Goal: Find specific page/section: Find specific page/section

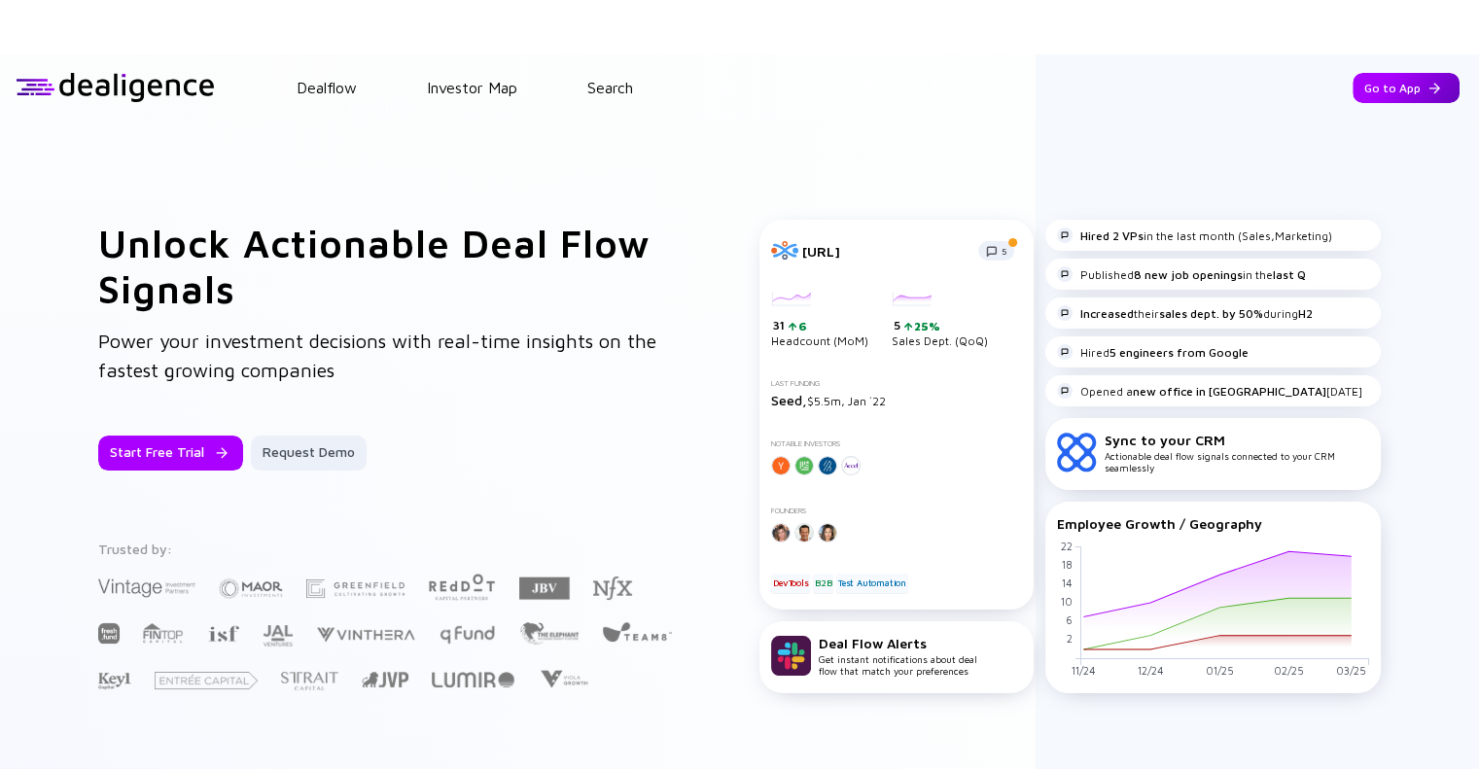
click at [1397, 84] on div "Go to App" at bounding box center [1405, 88] width 107 height 30
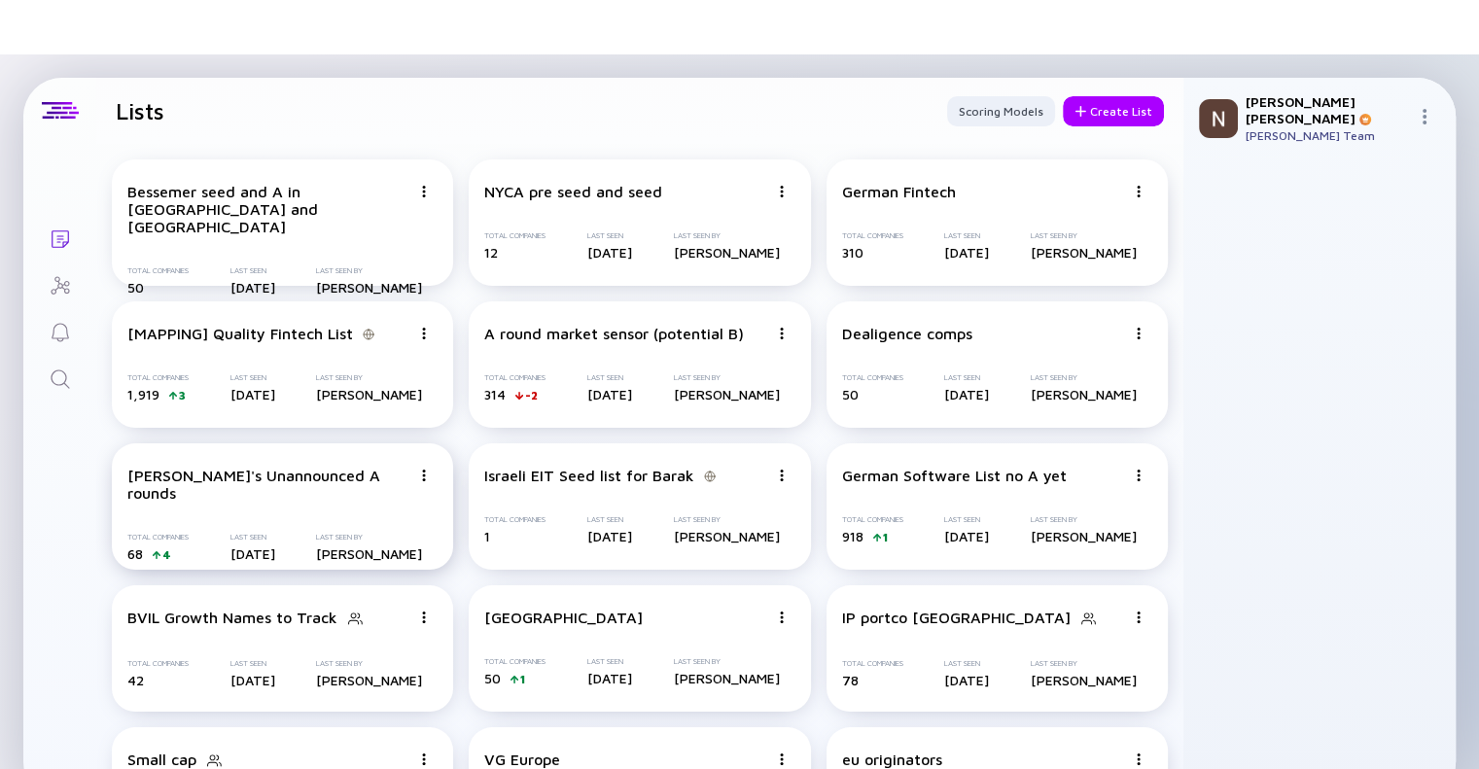
click at [277, 489] on div "[PERSON_NAME]'s Unannounced A rounds Total Companies 68 4 Last Seen [DATE] Last…" at bounding box center [282, 506] width 341 height 126
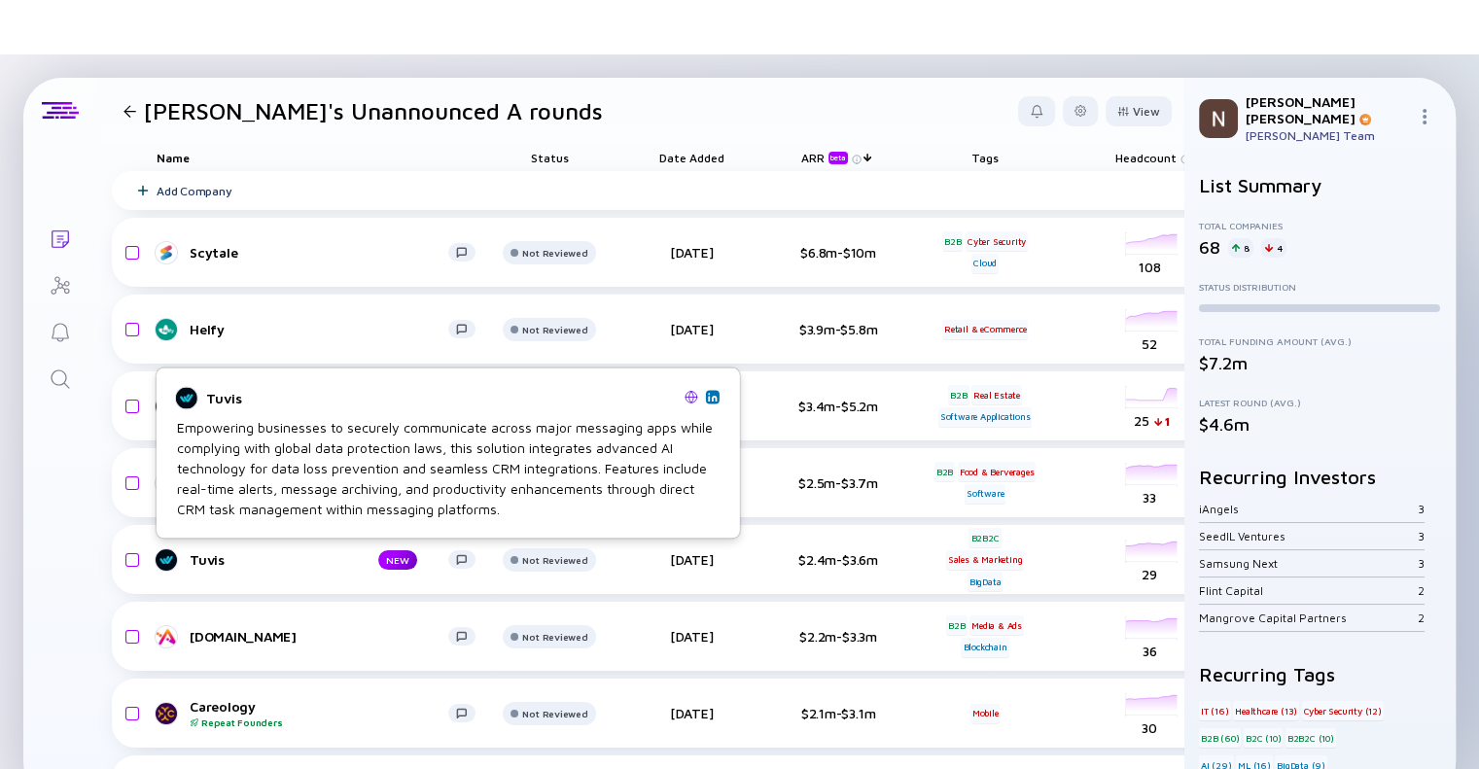
click at [692, 400] on img at bounding box center [691, 397] width 14 height 14
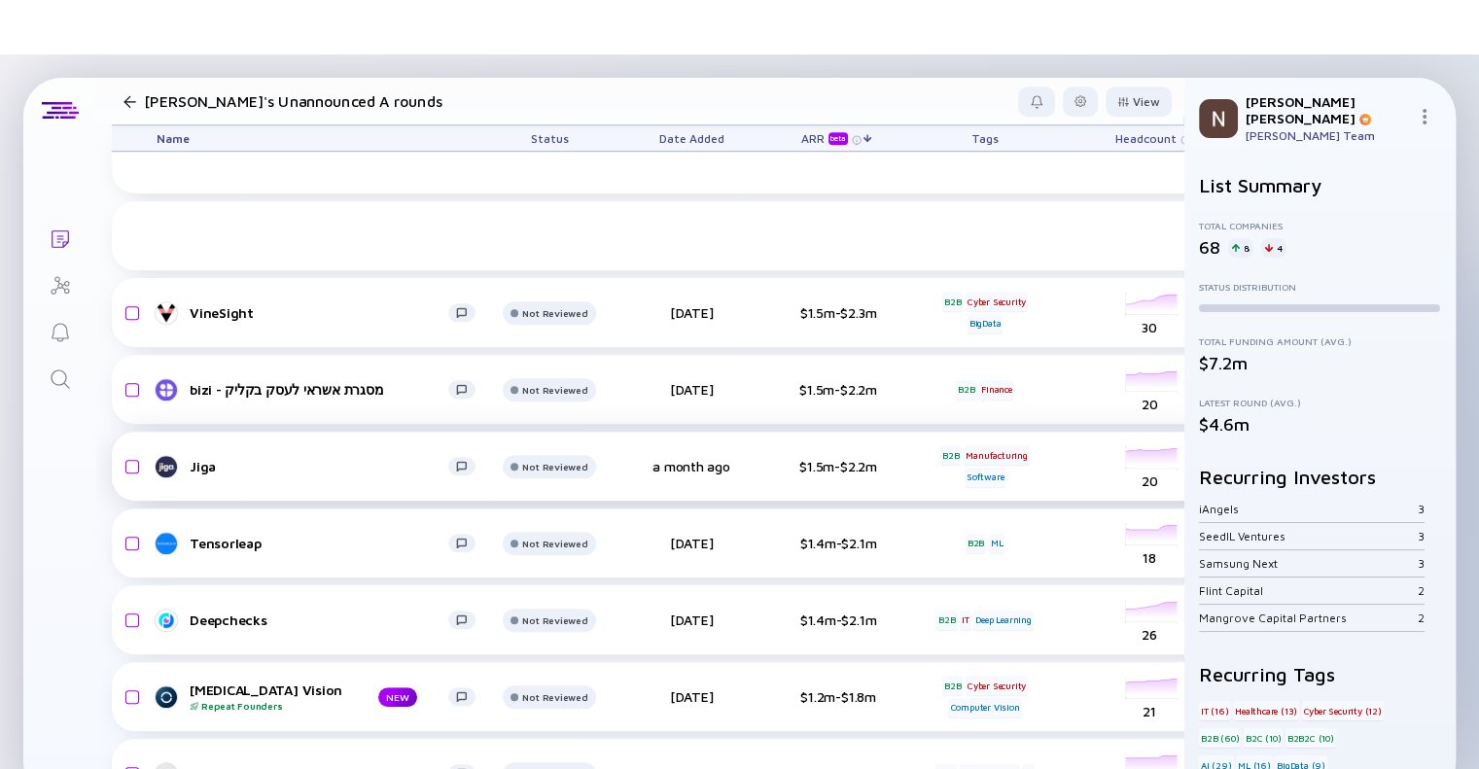
scroll to position [1380, 0]
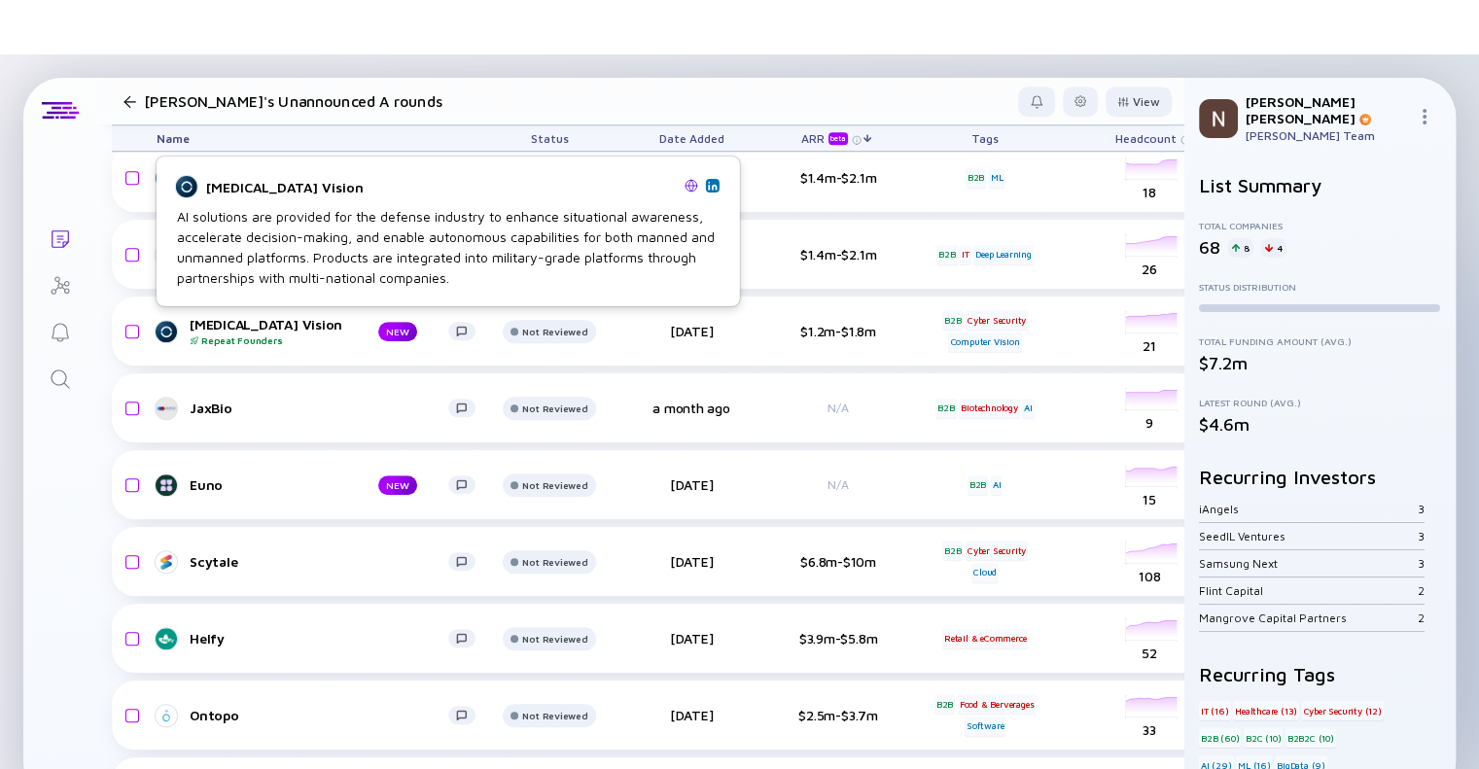
click at [688, 186] on img at bounding box center [691, 186] width 14 height 14
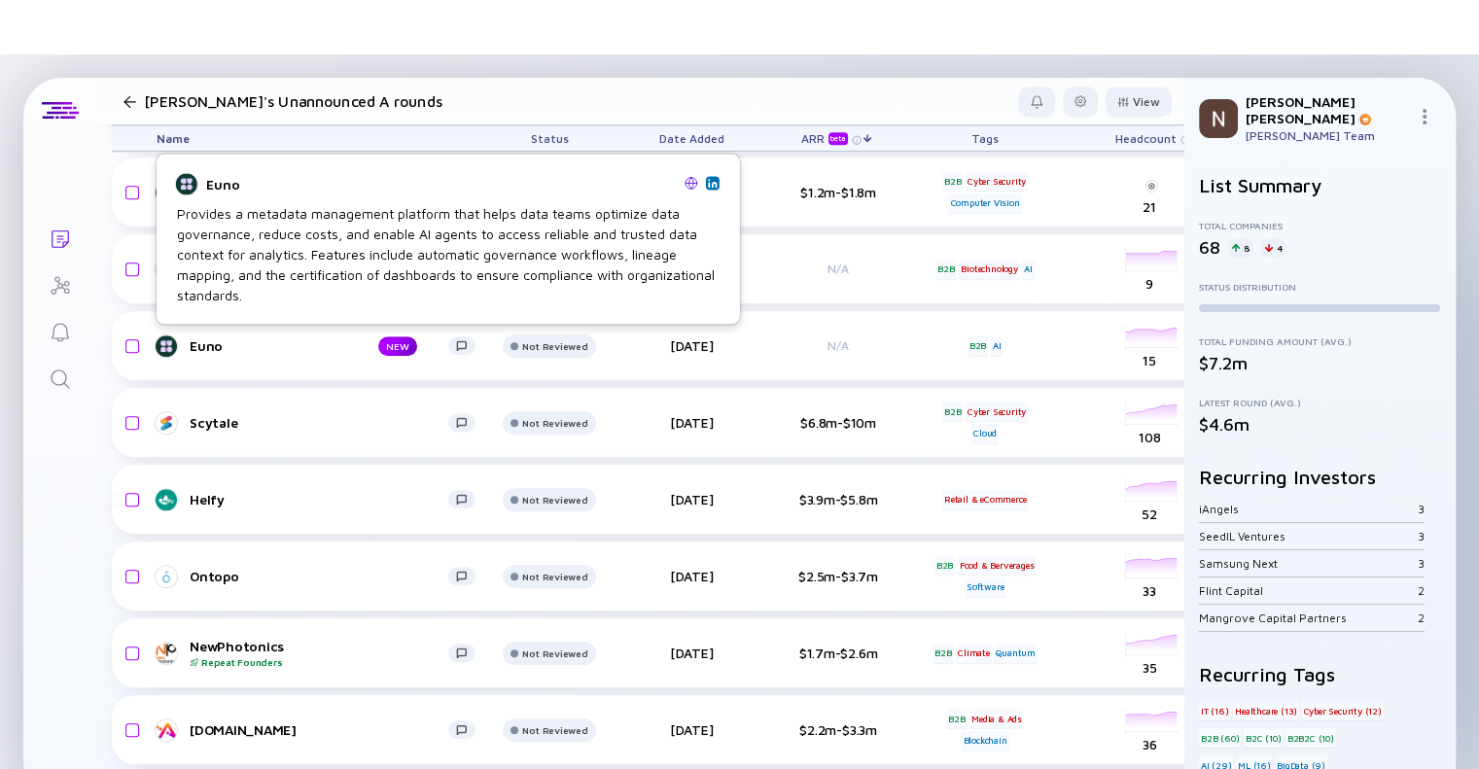
scroll to position [1512, 0]
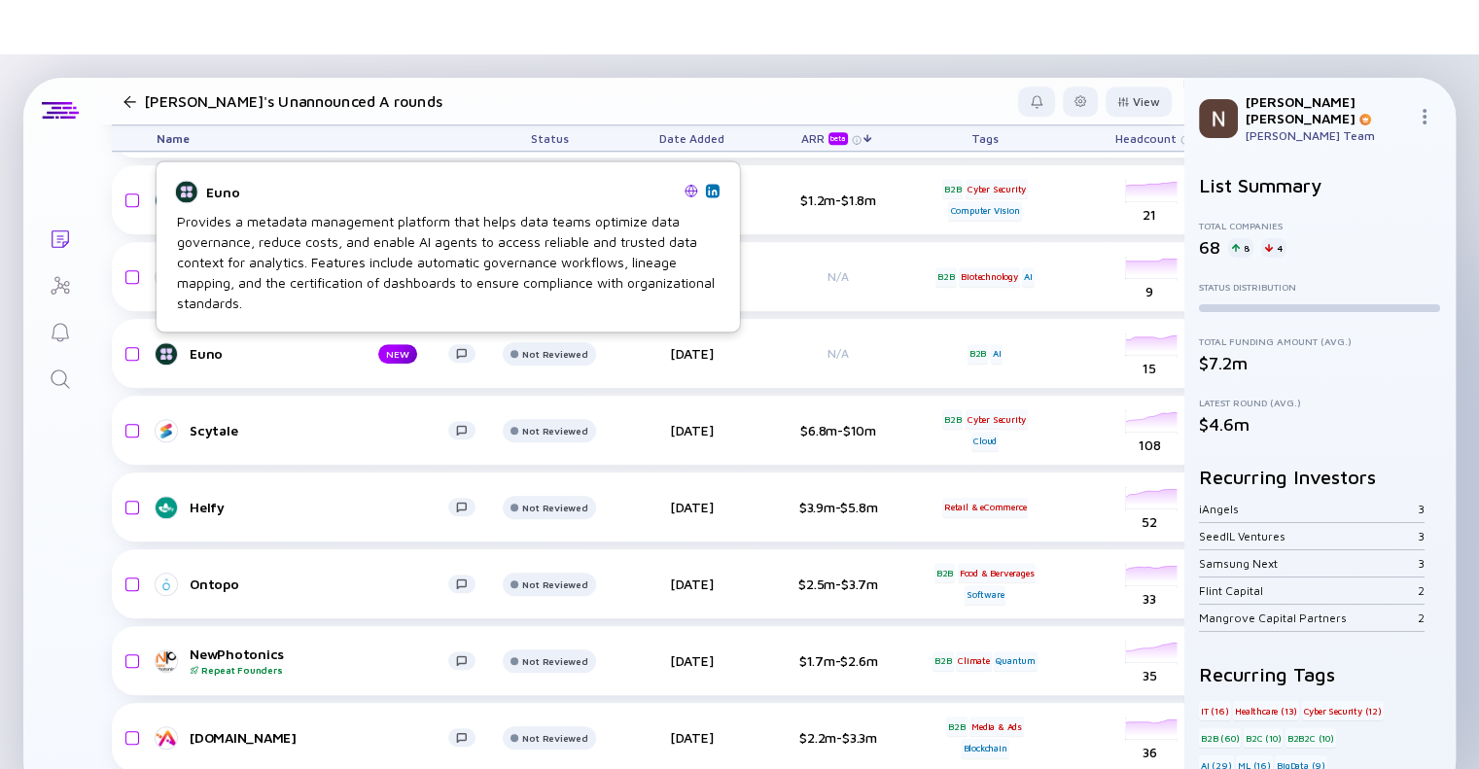
click at [688, 189] on img at bounding box center [691, 191] width 14 height 14
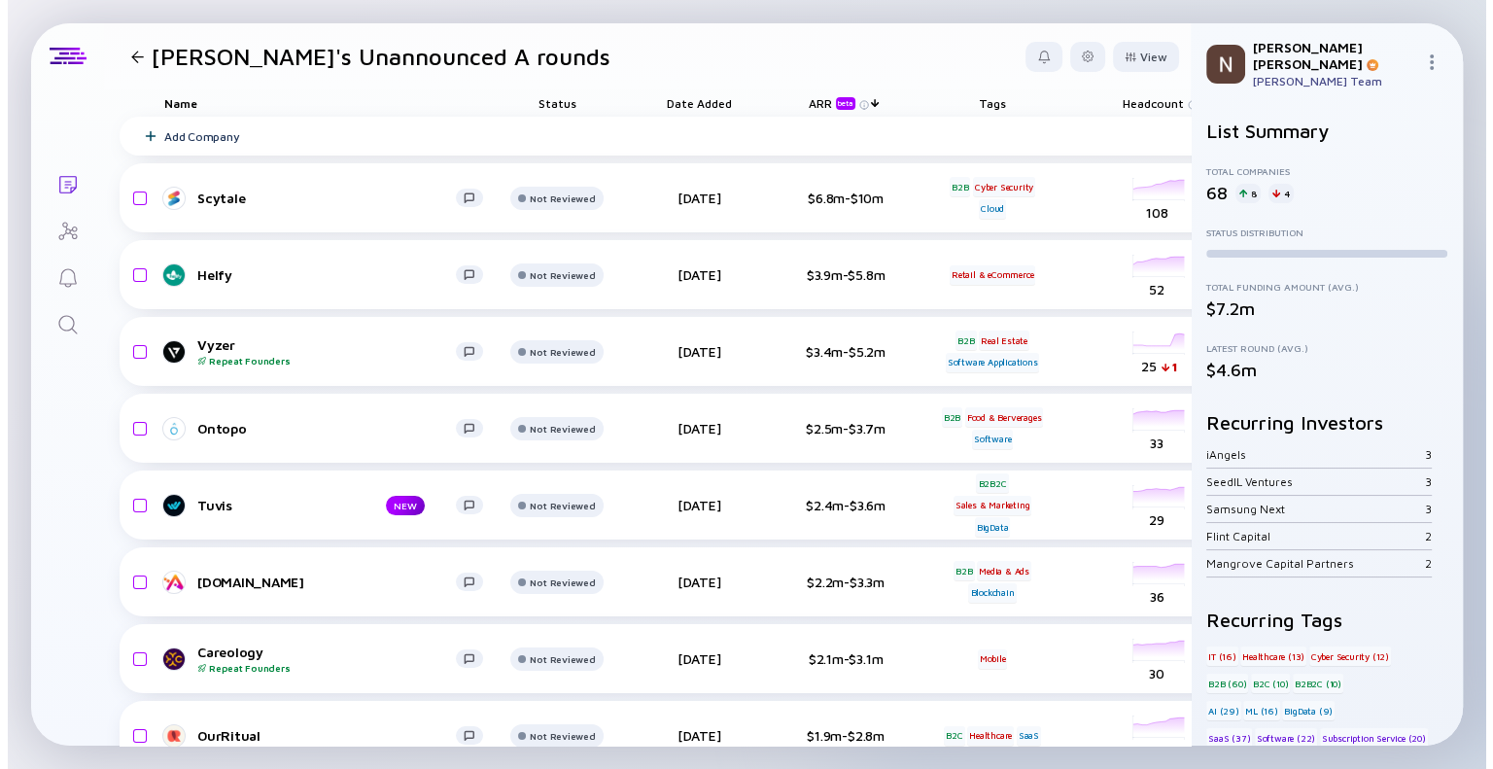
scroll to position [0, 0]
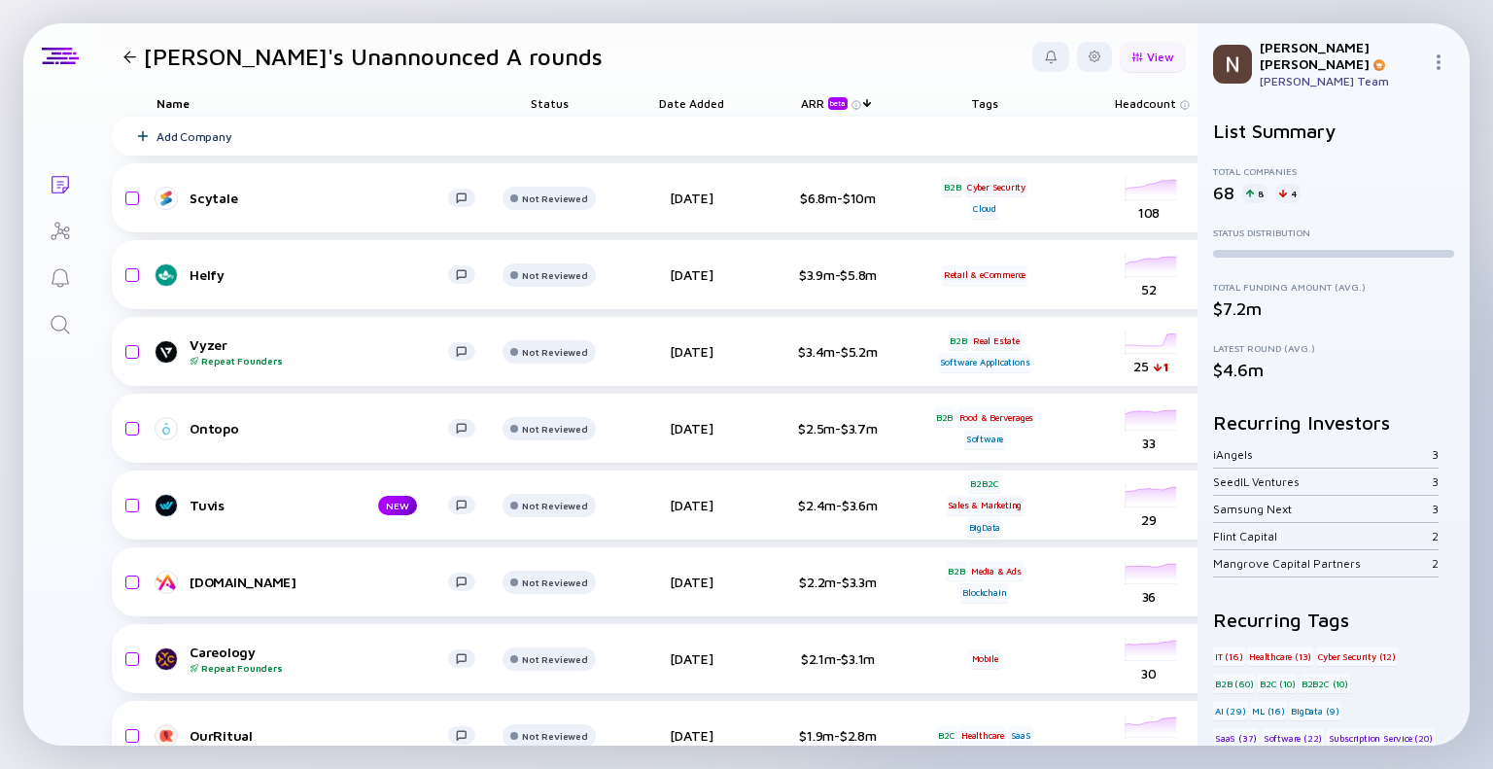
click at [1128, 69] on div "View" at bounding box center [1153, 57] width 66 height 30
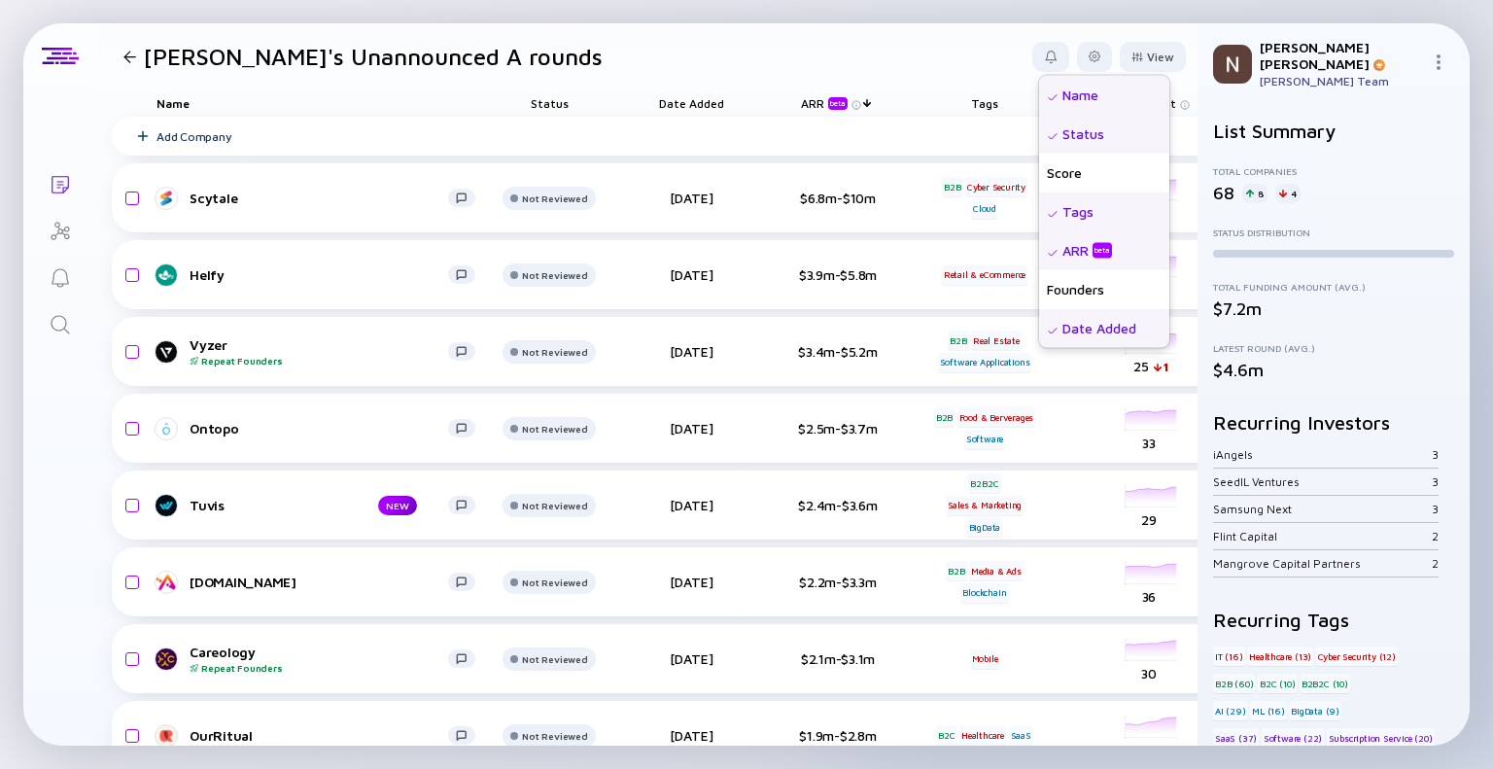
scroll to position [167, 0]
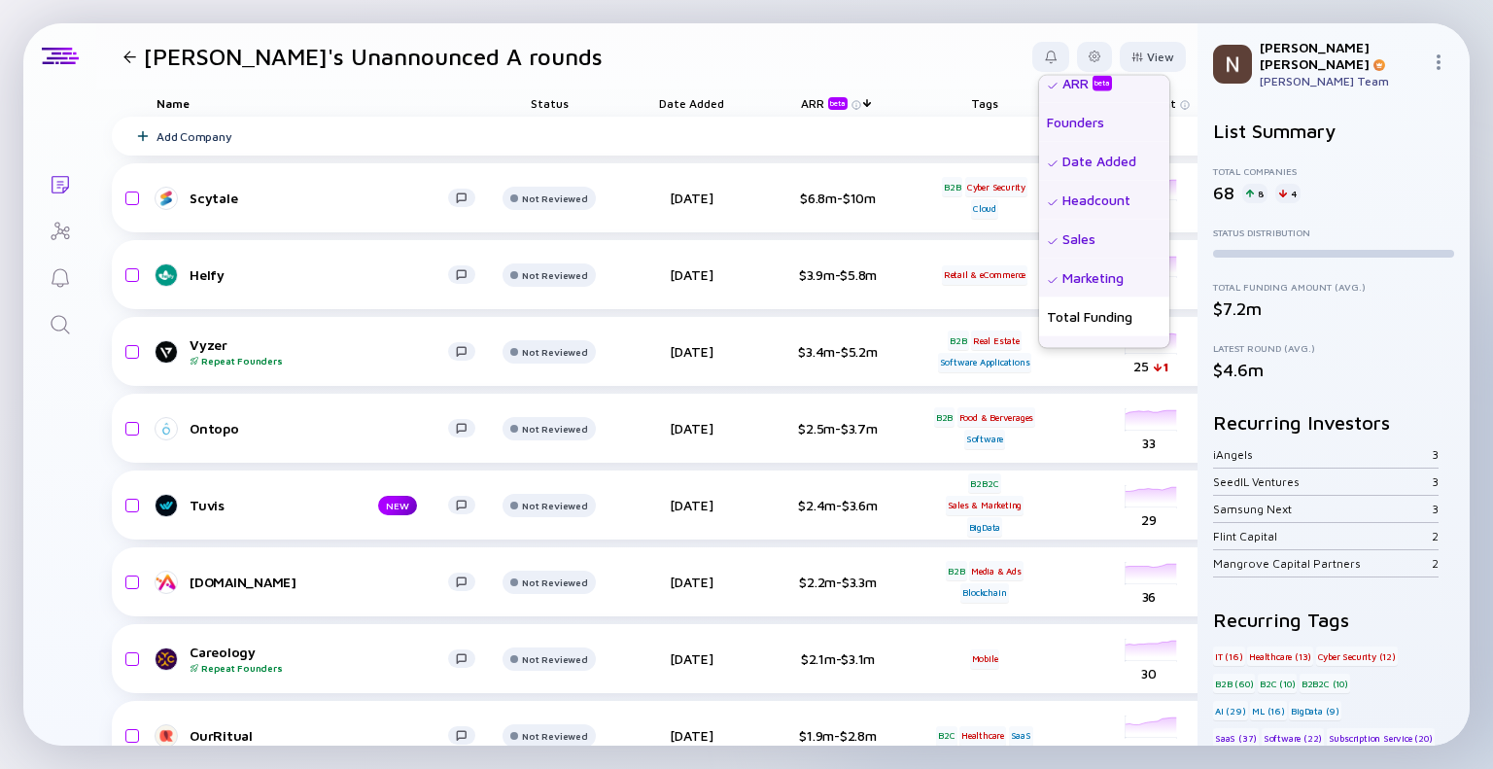
click at [1058, 112] on div "Founders" at bounding box center [1104, 121] width 130 height 39
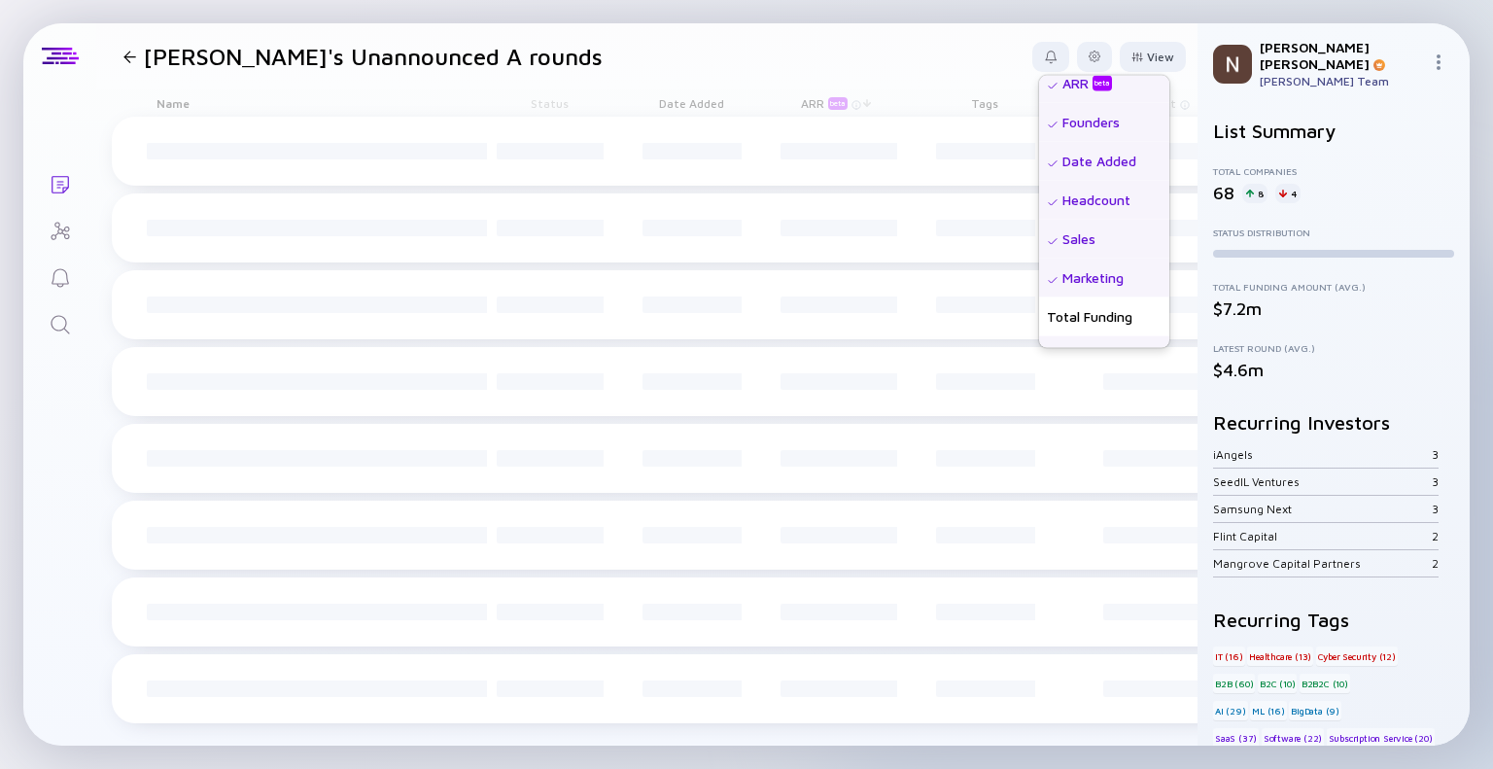
click at [906, 50] on header "[PERSON_NAME]'s Unannounced A rounds View Name Status Score Tags ARR beta Found…" at bounding box center [646, 56] width 1101 height 66
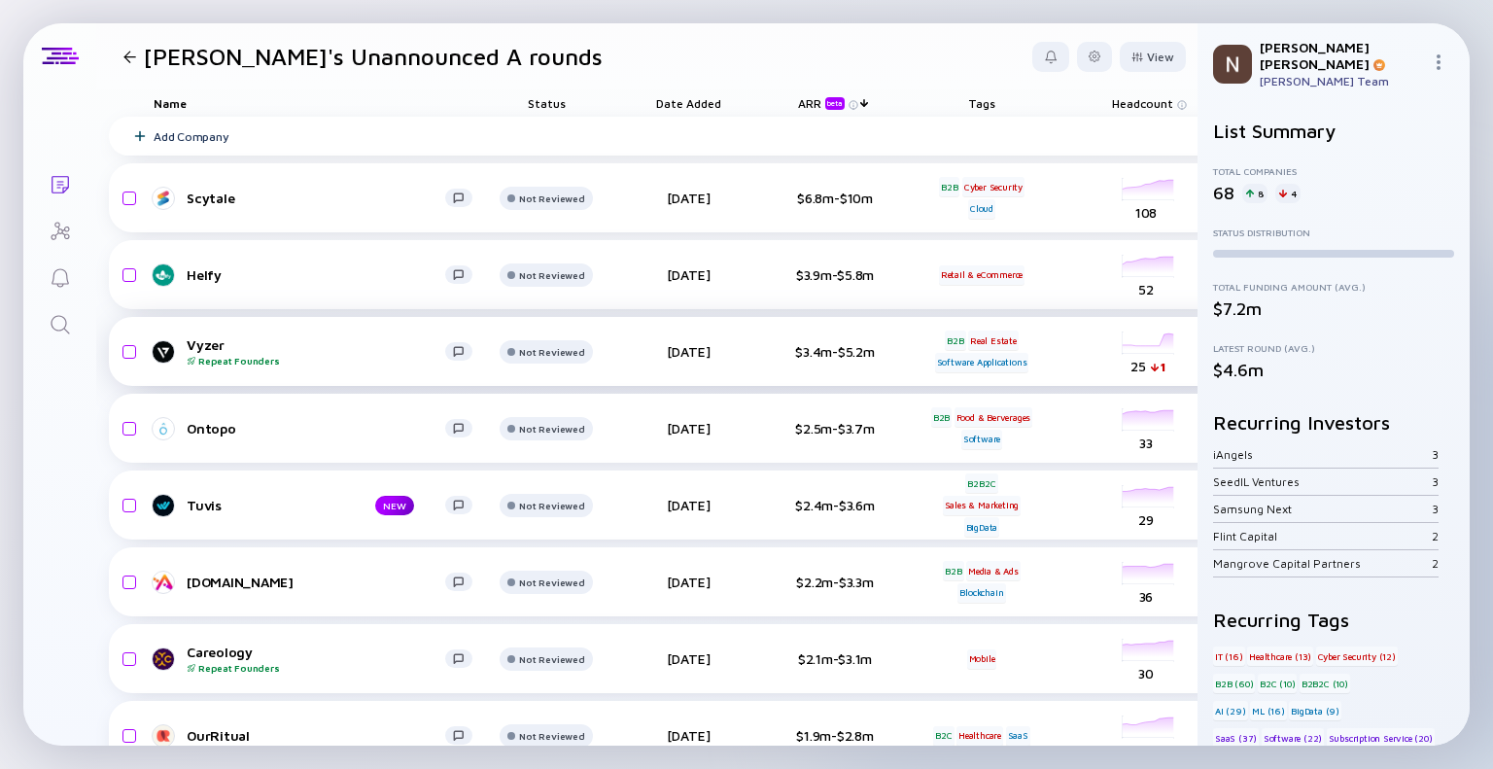
scroll to position [0, 0]
click at [1083, 69] on div at bounding box center [1094, 57] width 35 height 30
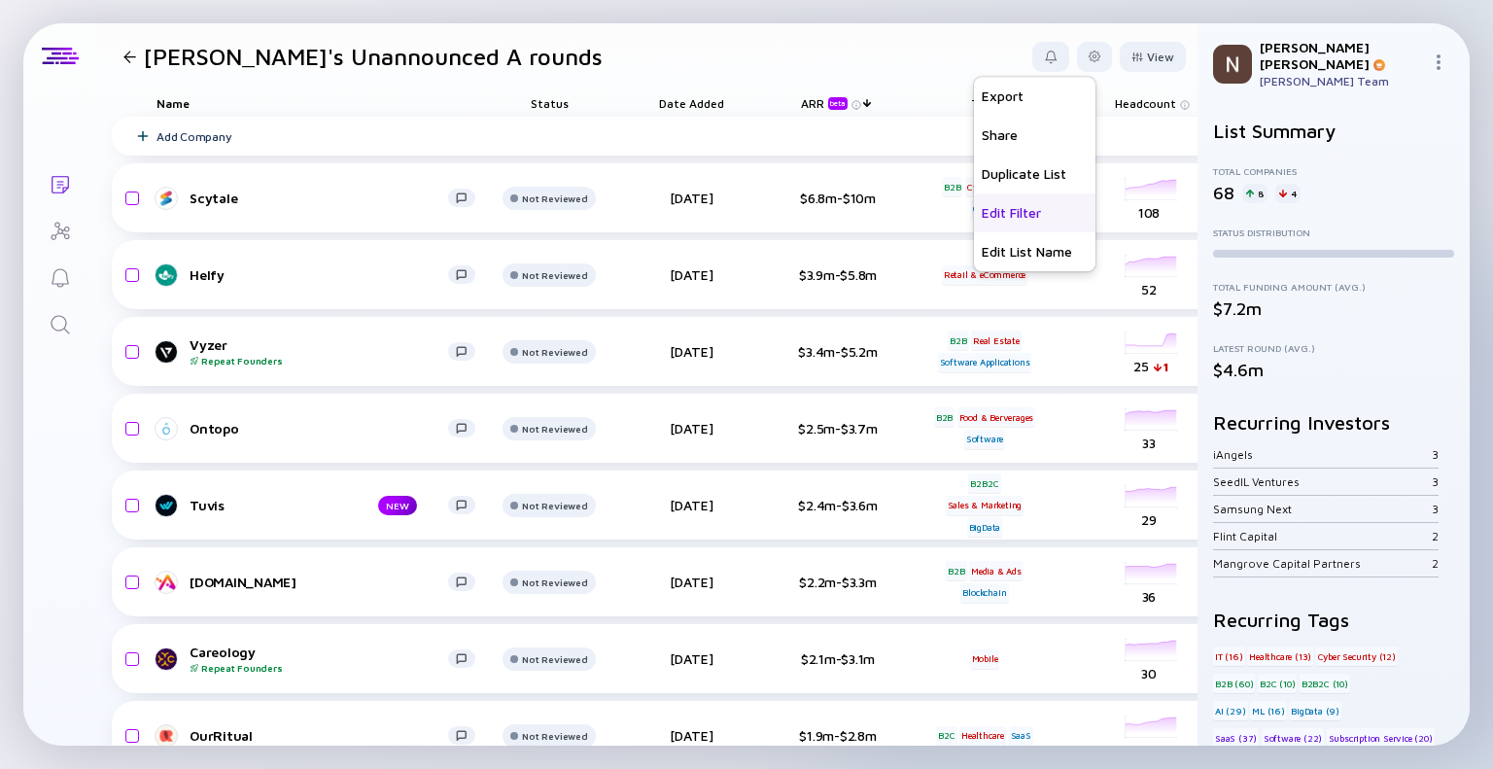
click at [1023, 209] on div "Edit Filter" at bounding box center [1035, 212] width 122 height 39
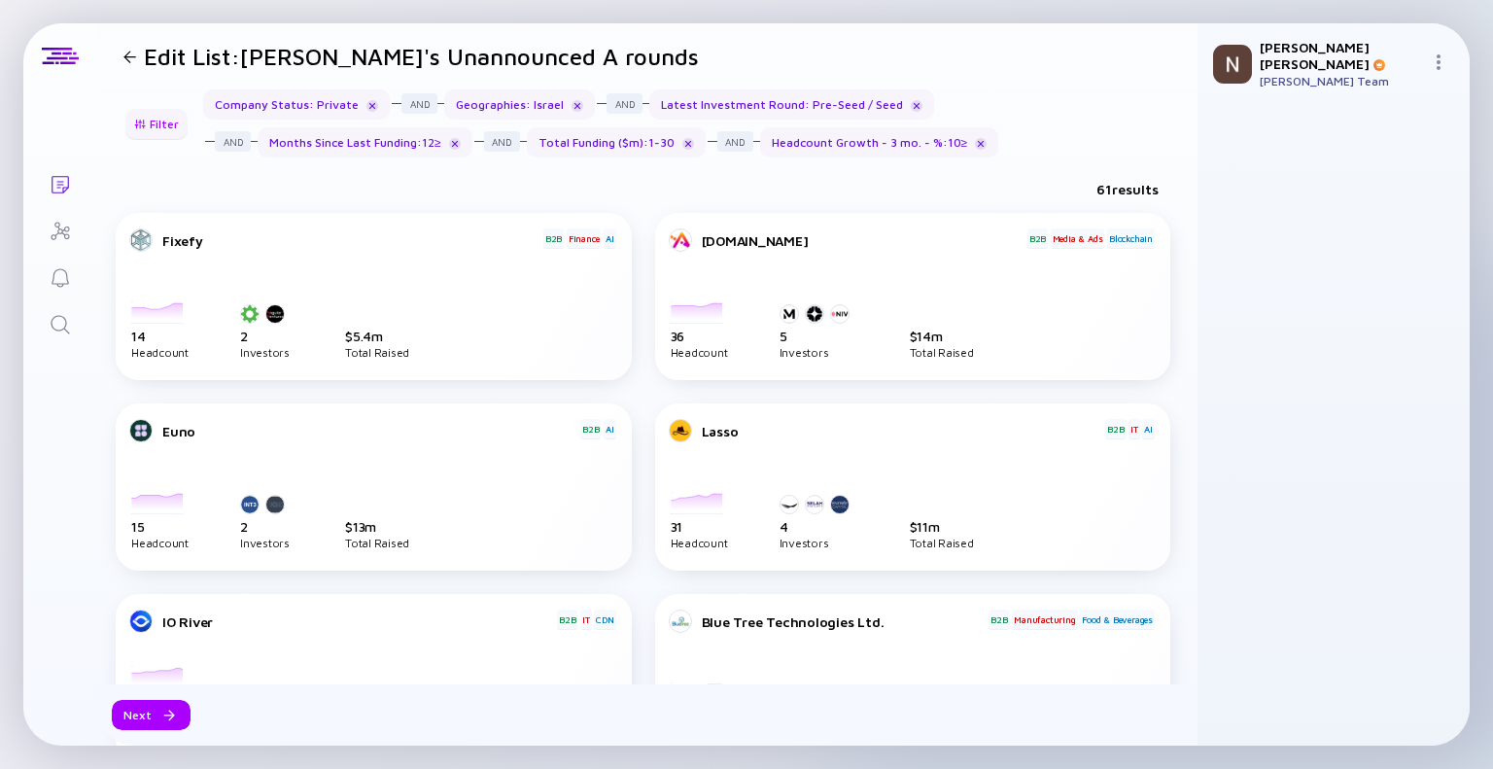
click at [163, 111] on div "Filter" at bounding box center [156, 124] width 68 height 30
click at [41, 408] on div "Lists Edit List: [PERSON_NAME]'s Unannounced A rounds Filter Headcount Headcoun…" at bounding box center [746, 384] width 1447 height 722
click at [133, 57] on div at bounding box center [129, 57] width 13 height 13
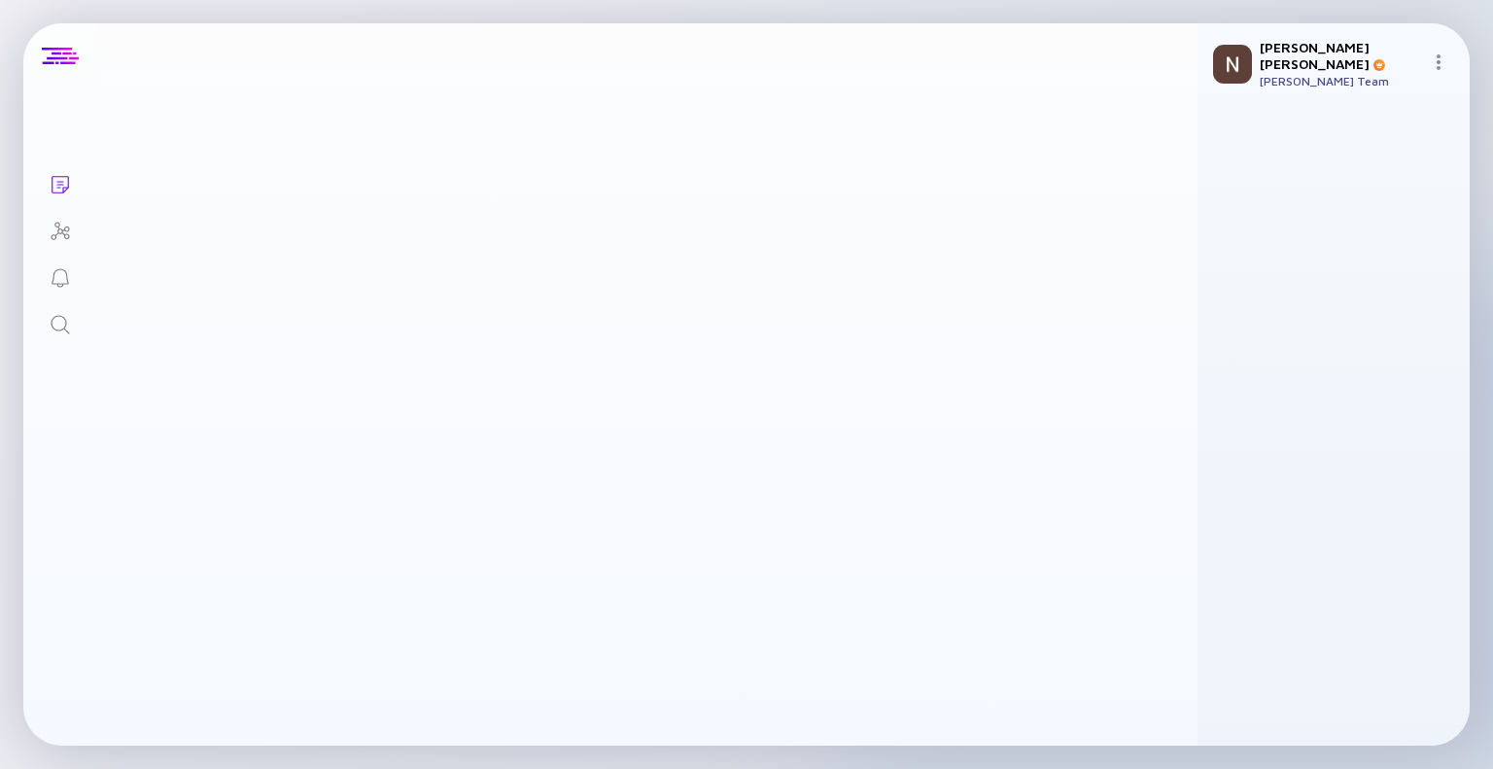
click at [38, 53] on div at bounding box center [59, 56] width 73 height 66
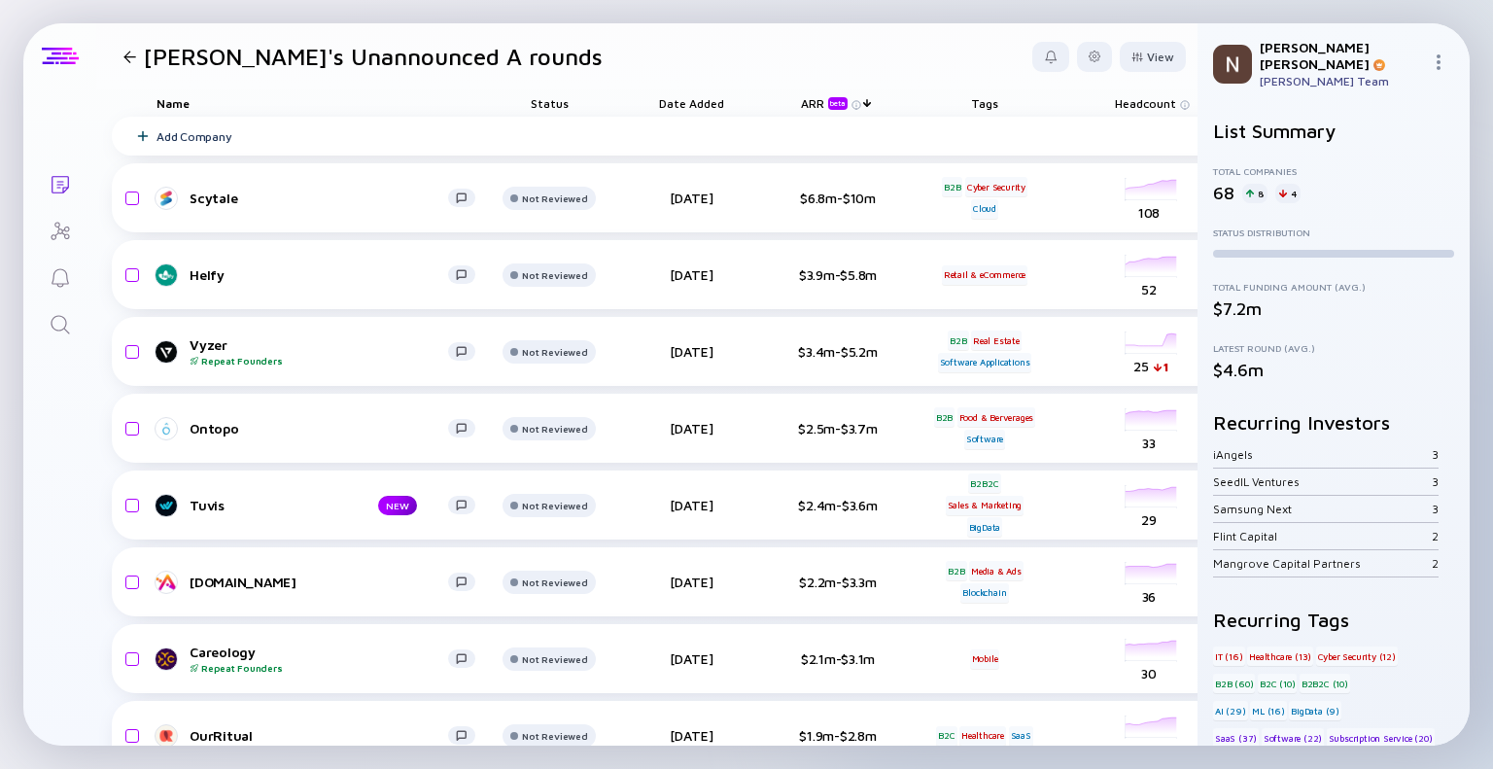
click at [66, 58] on div at bounding box center [60, 56] width 37 height 17
drag, startPoint x: 149, startPoint y: 52, endPoint x: 131, endPoint y: 59, distance: 19.1
click at [131, 59] on div "[PERSON_NAME]'s Unannounced A rounds" at bounding box center [359, 56] width 487 height 27
click at [131, 59] on div at bounding box center [129, 57] width 13 height 13
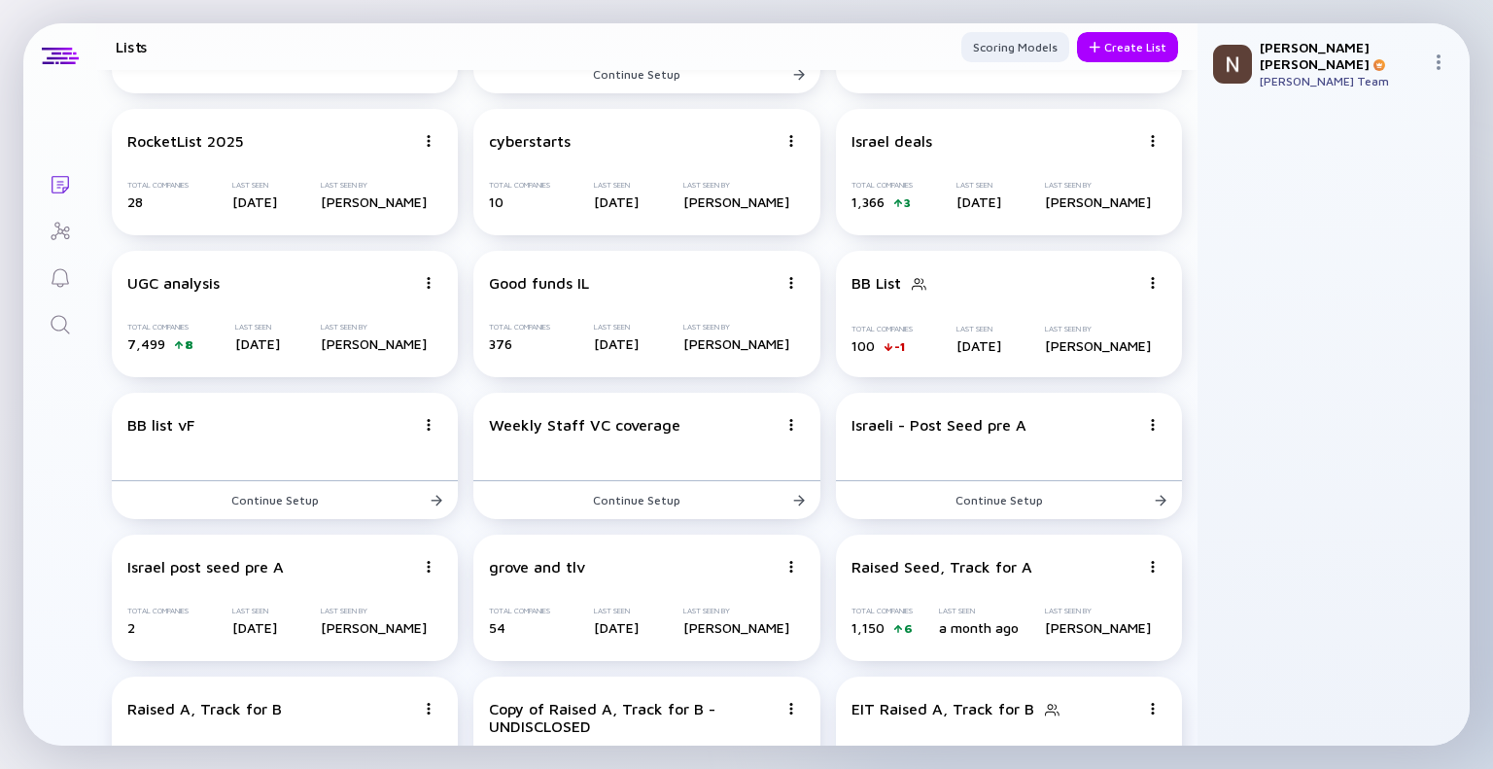
scroll to position [921, 0]
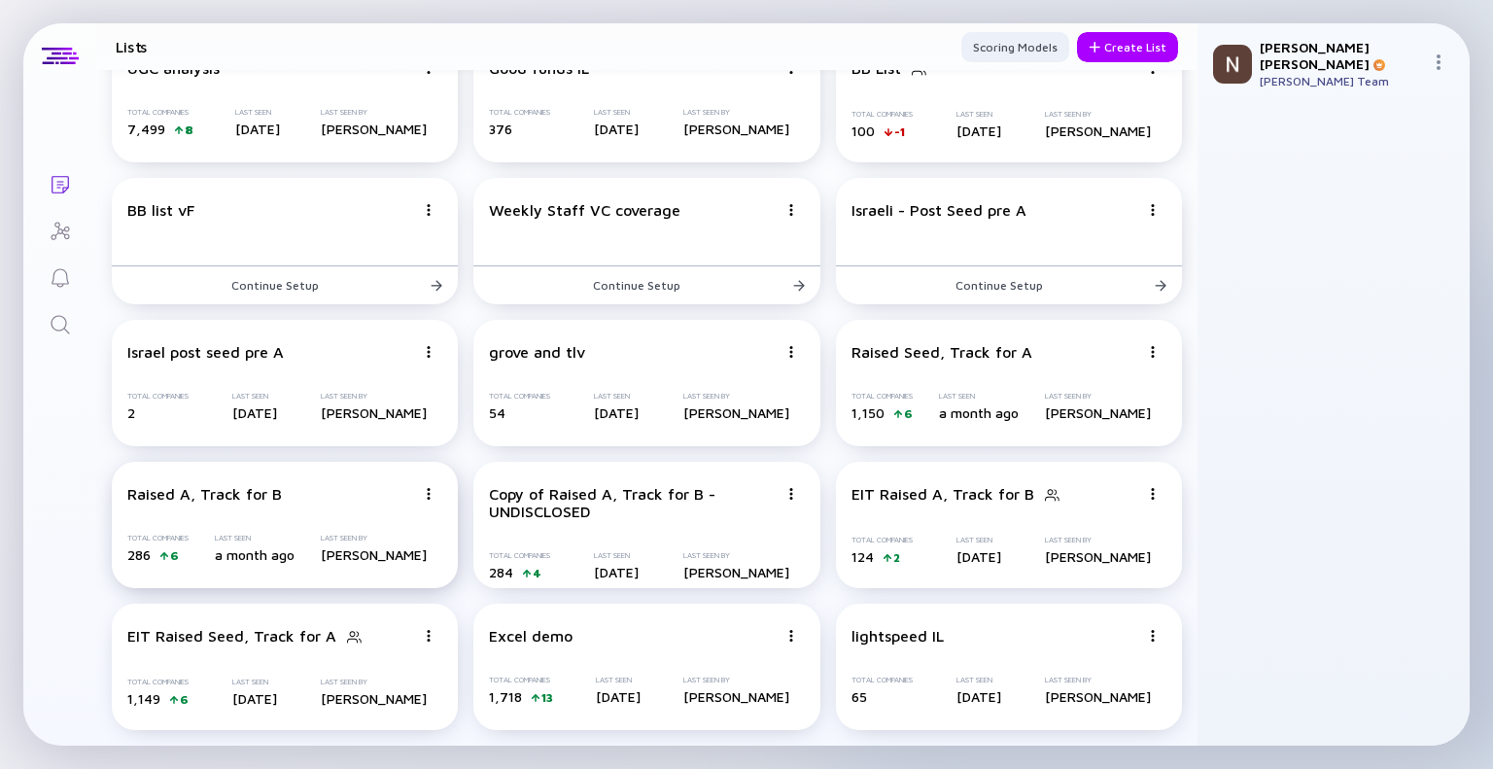
click at [321, 488] on div "Raised A, Track for B" at bounding box center [271, 493] width 288 height 17
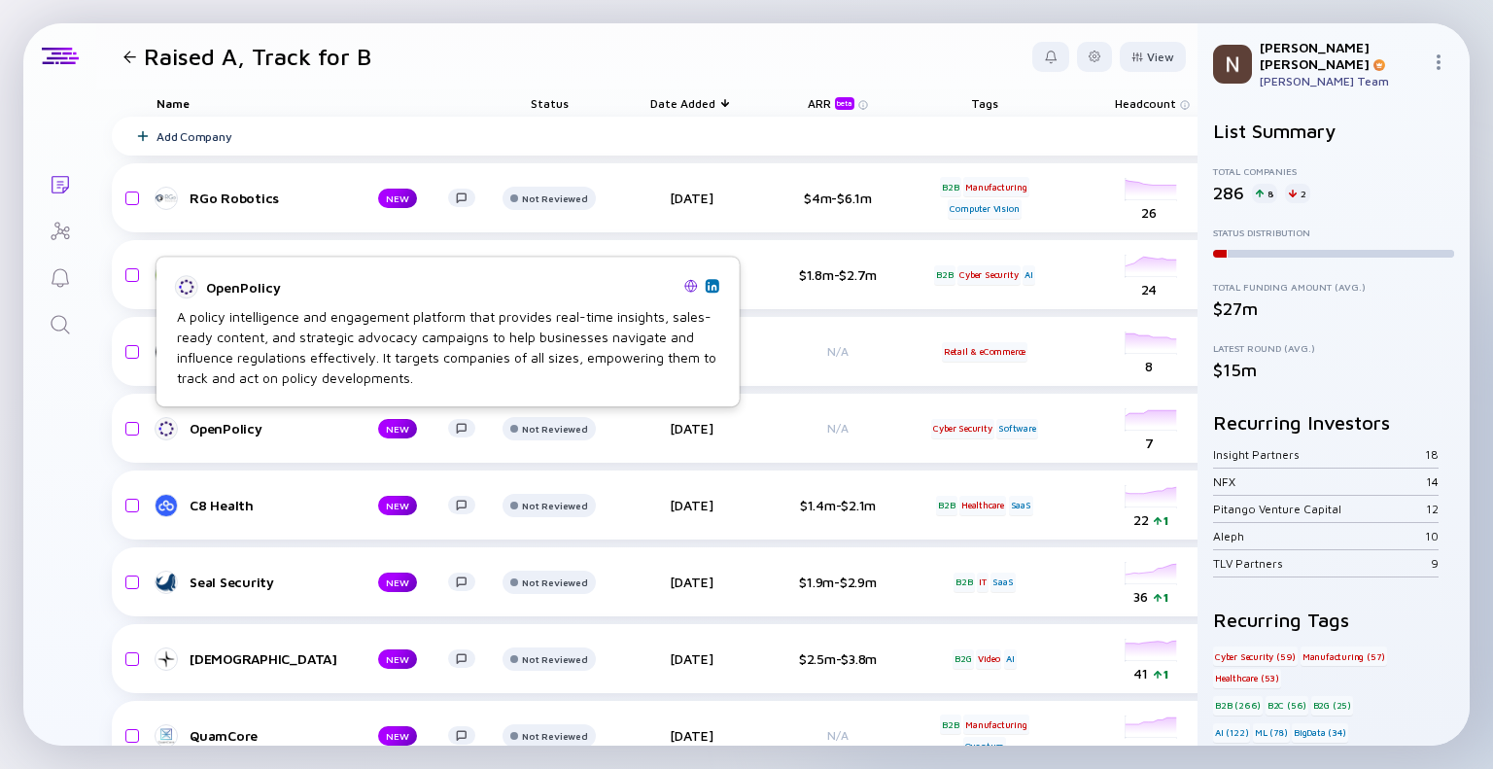
click at [684, 291] on img at bounding box center [691, 286] width 14 height 14
